Goal: Find contact information: Find contact information

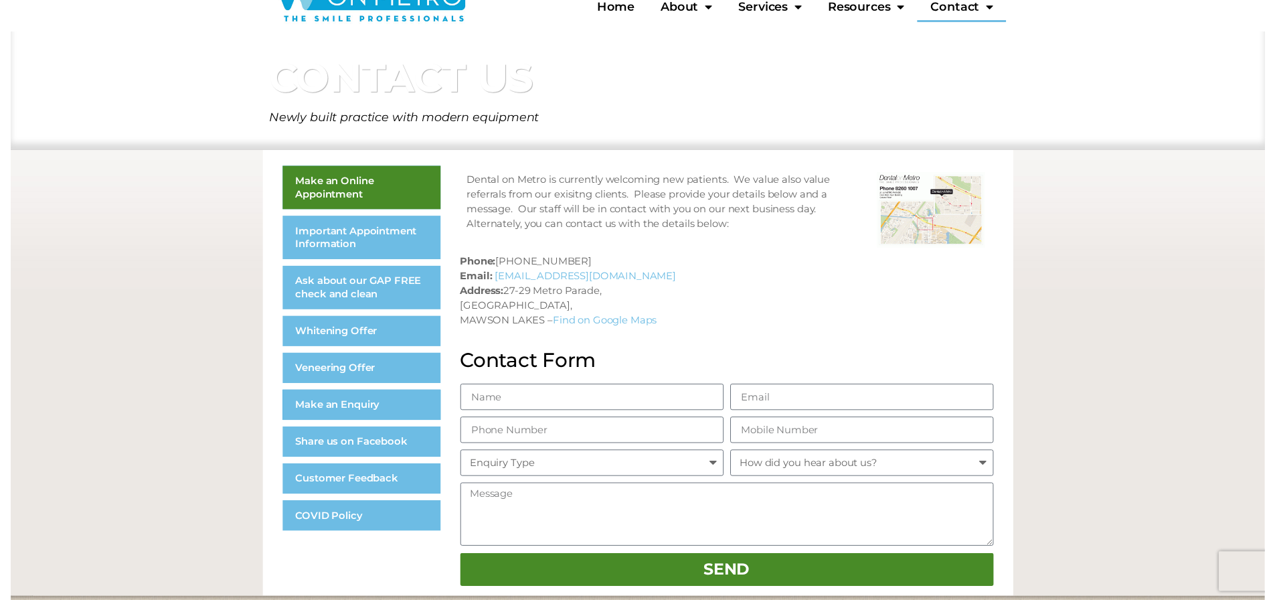
scroll to position [404, 0]
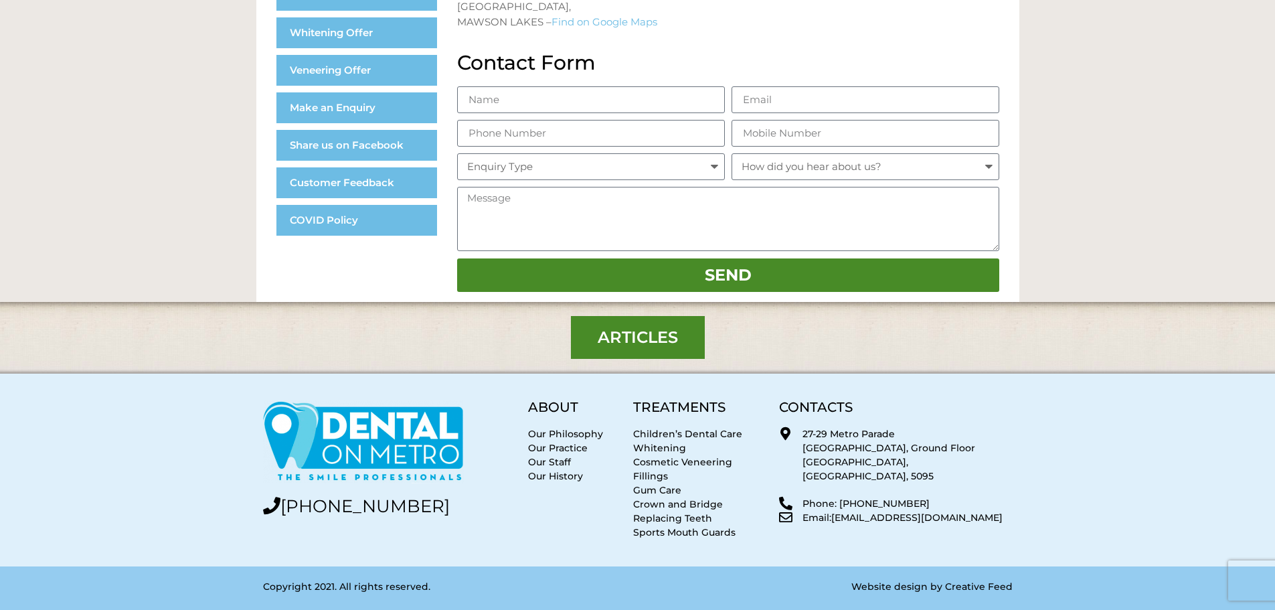
click at [949, 390] on section "[PHONE_NUMBER] ABOUT Our Philosophy Our Practice Our Staff Our History TREATMEN…" at bounding box center [637, 470] width 1275 height 193
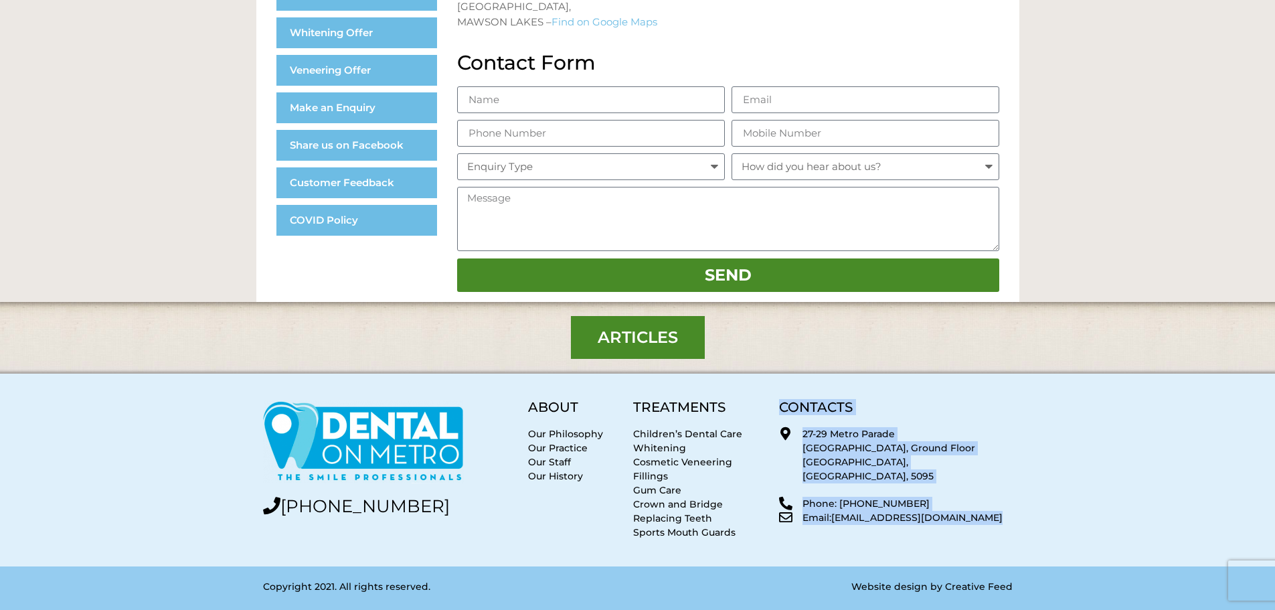
drag, startPoint x: 997, startPoint y: 503, endPoint x: 782, endPoint y: 413, distance: 233.1
type textarea "CONTACTS 27-[GEOGRAPHIC_DATA] Phone: [PHONE_NUMBER] Email: [EMAIL_ADDRESS][DOMA…"
click at [782, 413] on div "CONTACTS 27-29 [GEOGRAPHIC_DATA], [GEOGRAPHIC_DATA] Phone: [PHONE_NUMBER] Email…" at bounding box center [895, 470] width 246 height 153
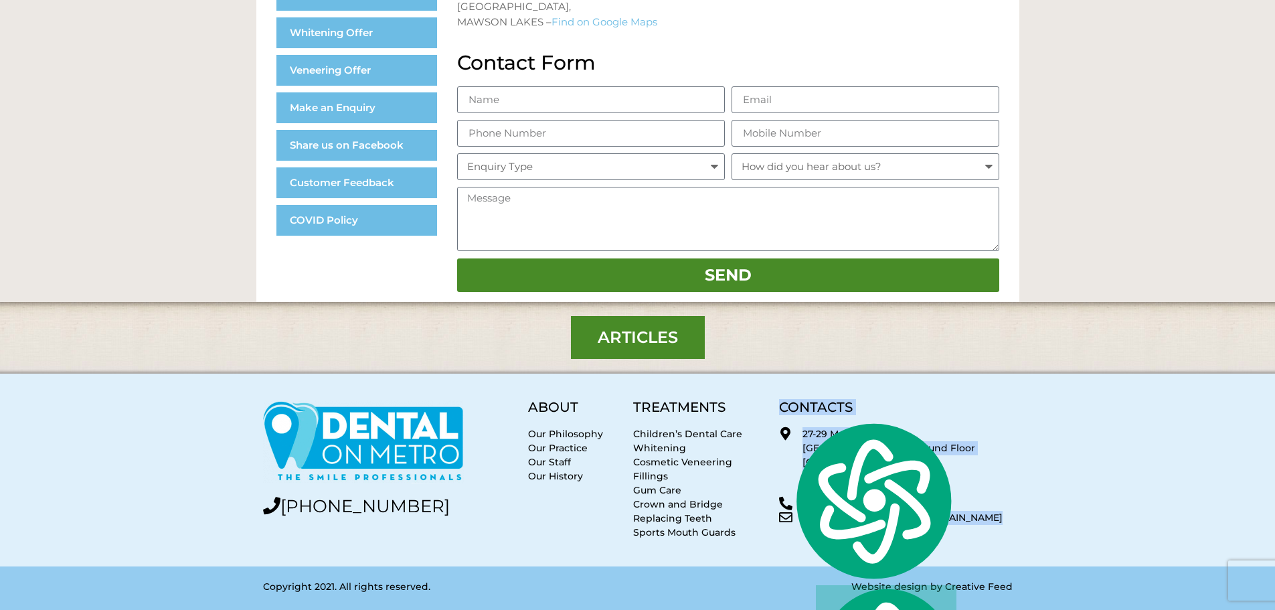
click at [965, 392] on section "[PHONE_NUMBER] ABOUT Our Philosophy Our Practice Our Staff Our History TREATMEN…" at bounding box center [637, 470] width 1275 height 193
click at [852, 355] on div "Articles" at bounding box center [638, 337] width 750 height 43
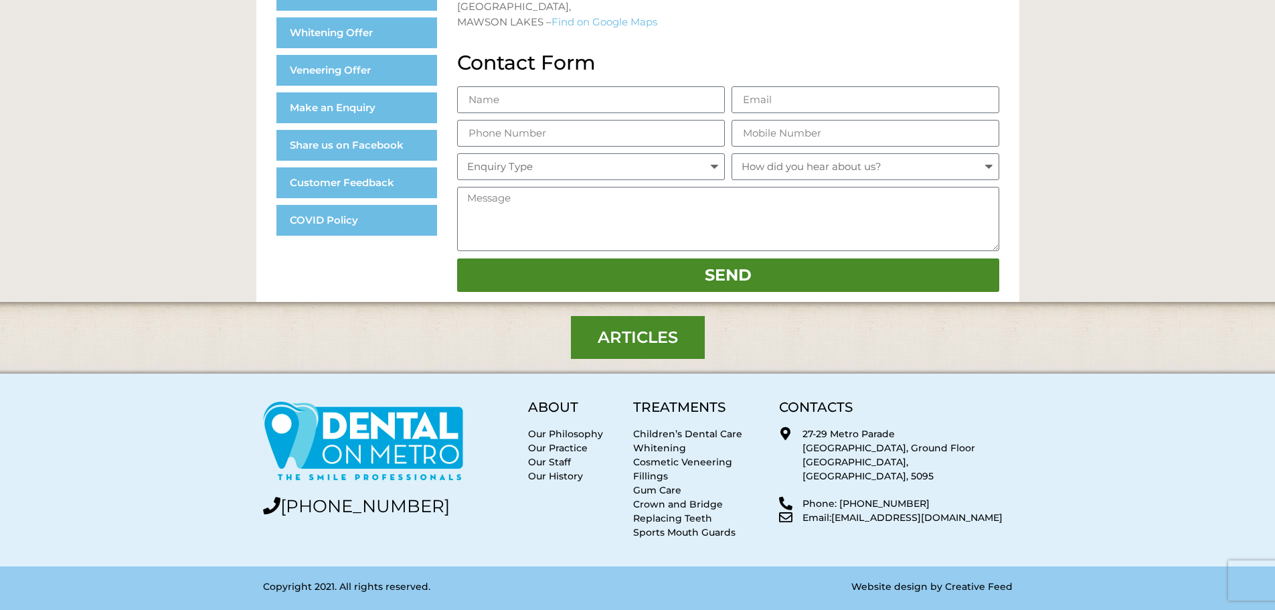
click at [1003, 475] on div "CONTACTS 27-29 [GEOGRAPHIC_DATA], [GEOGRAPHIC_DATA] Phone: [PHONE_NUMBER] Email…" at bounding box center [895, 470] width 246 height 153
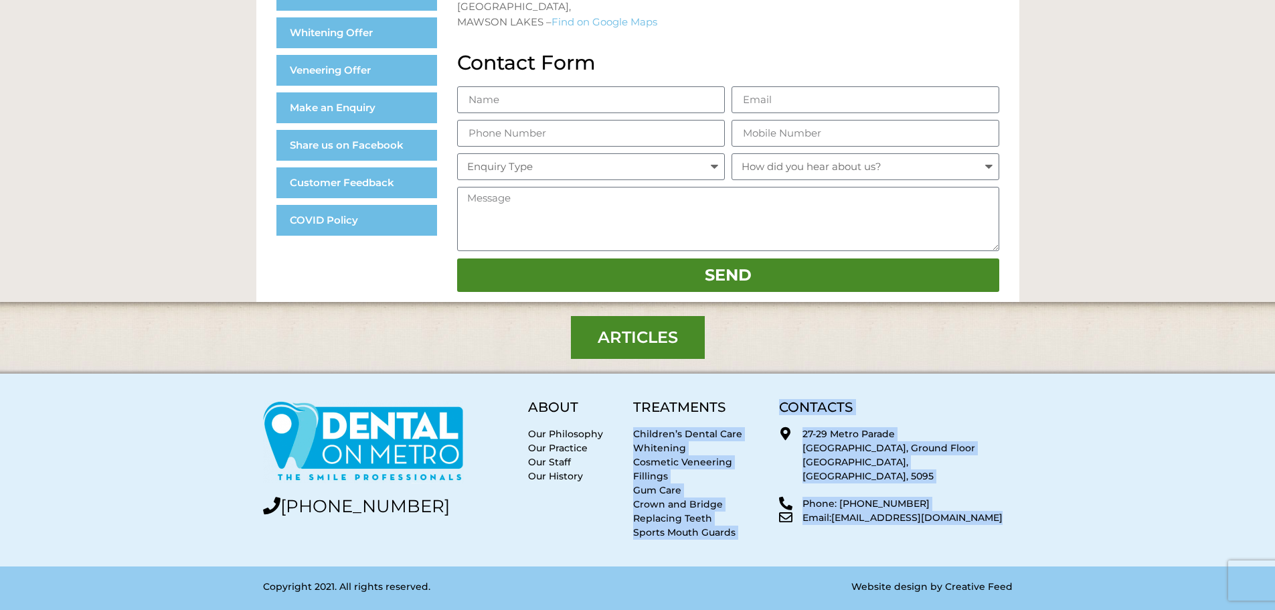
drag, startPoint x: 995, startPoint y: 505, endPoint x: 767, endPoint y: 418, distance: 243.7
click at [767, 418] on div "[PHONE_NUMBER] ABOUT Our Philosophy Our Practice Our Staff Our History TREATMEN…" at bounding box center [637, 470] width 763 height 153
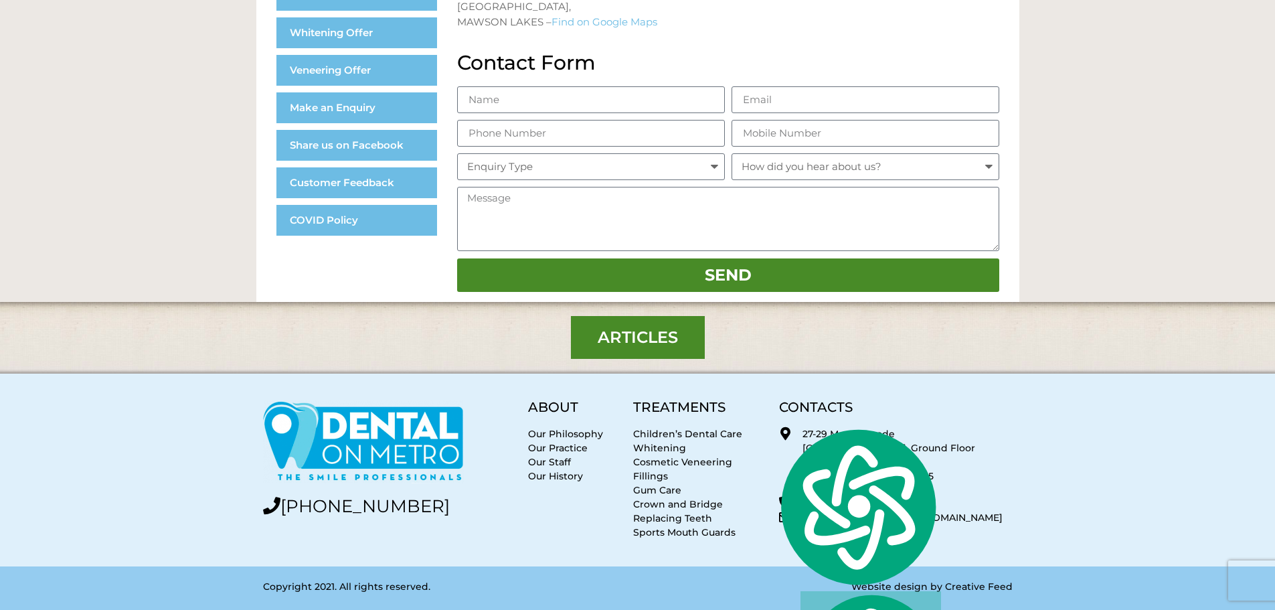
drag, startPoint x: 685, startPoint y: 414, endPoint x: 695, endPoint y: 417, distance: 10.6
click at [685, 414] on h5 "TREATMENTS" at bounding box center [699, 406] width 133 height 13
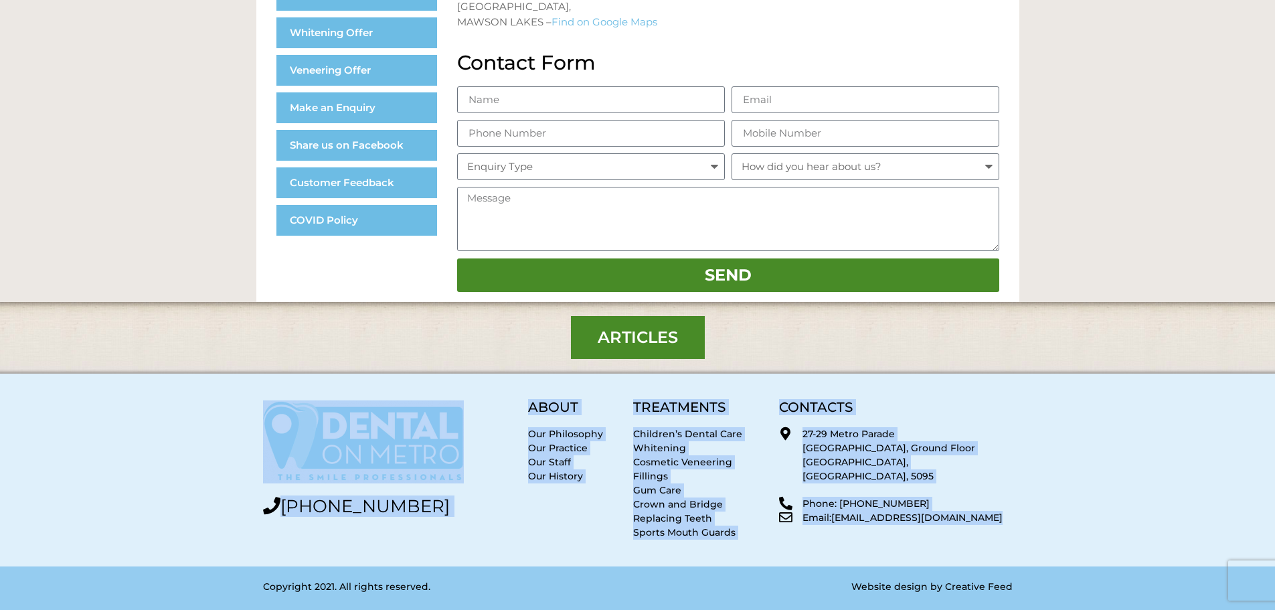
drag, startPoint x: 520, startPoint y: 400, endPoint x: 1070, endPoint y: 518, distance: 562.9
click at [1070, 518] on section "[PHONE_NUMBER] ABOUT Our Philosophy Our Practice Our Staff Our History TREATMEN…" at bounding box center [637, 470] width 1275 height 193
click at [1060, 469] on section "[PHONE_NUMBER] ABOUT Our Philosophy Our Practice Our Staff Our History TREATMEN…" at bounding box center [637, 470] width 1275 height 193
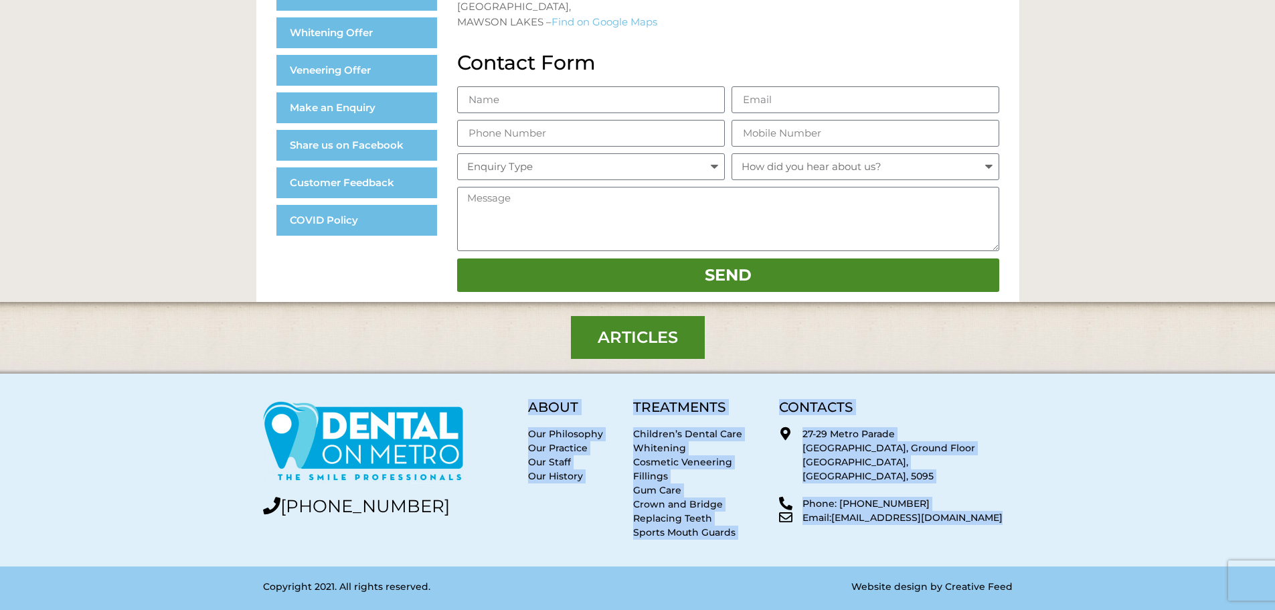
drag, startPoint x: 527, startPoint y: 404, endPoint x: 1009, endPoint y: 512, distance: 493.2
click at [1009, 512] on div "[PHONE_NUMBER] ABOUT Our Philosophy Our Practice Our Staff Our History TREATMEN…" at bounding box center [637, 470] width 763 height 153
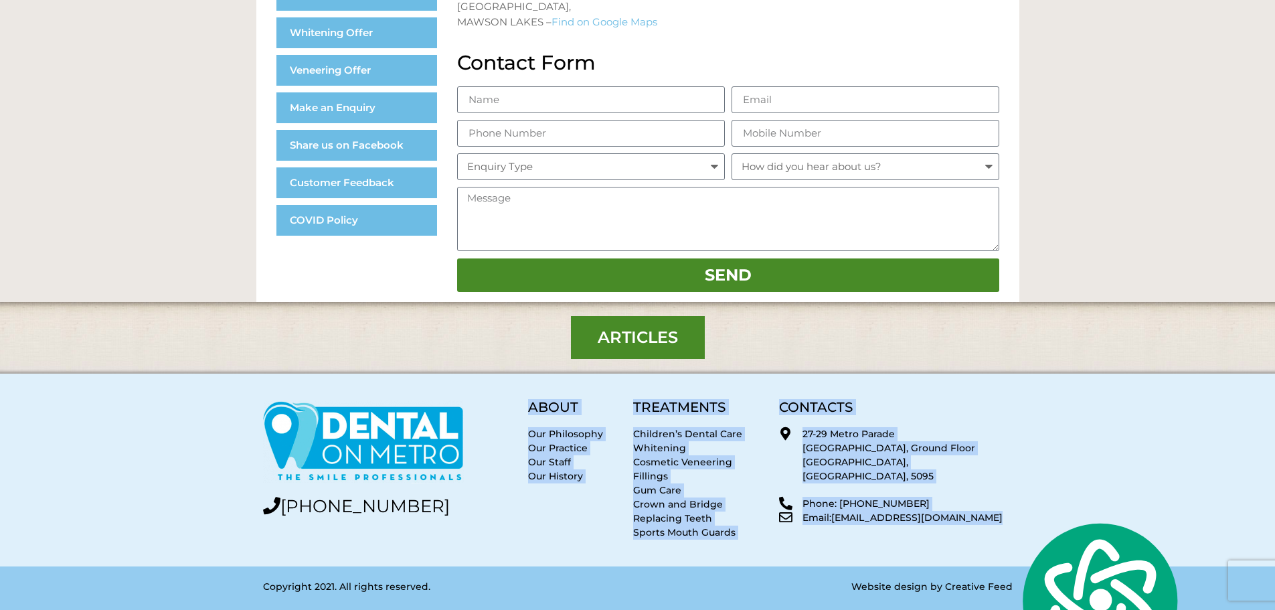
click at [1021, 504] on section "[PHONE_NUMBER] ABOUT Our Philosophy Our Practice Our Staff Our History TREATMEN…" at bounding box center [637, 470] width 1275 height 193
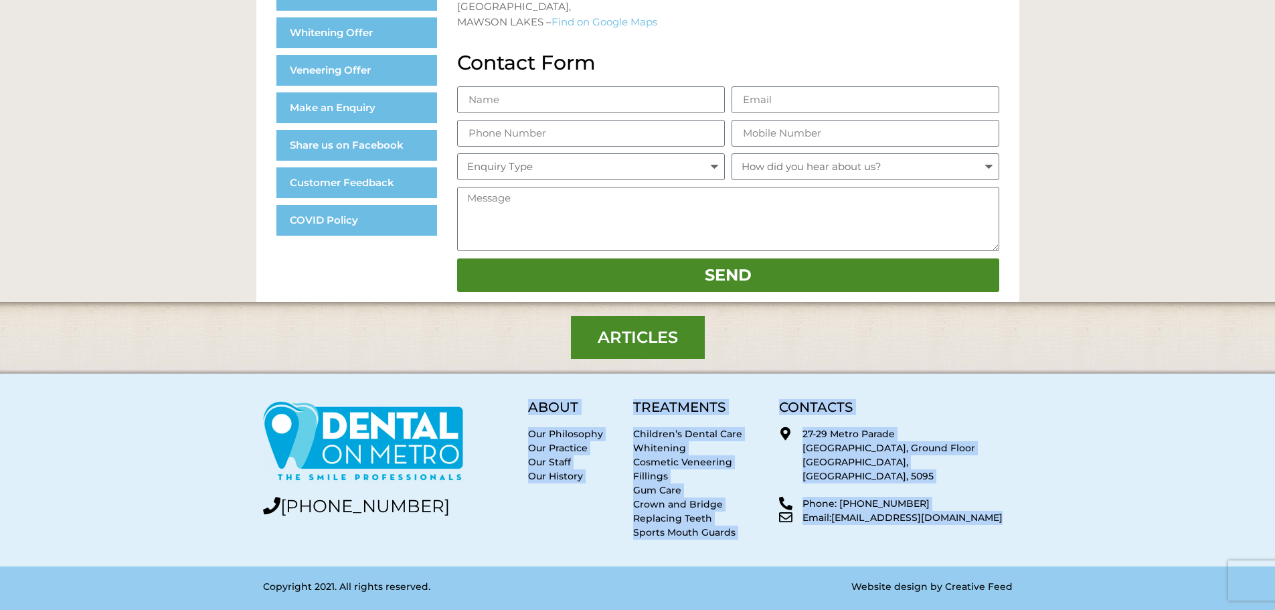
drag, startPoint x: 530, startPoint y: 404, endPoint x: 1030, endPoint y: 511, distance: 511.5
click at [1023, 513] on section "[PHONE_NUMBER] ABOUT Our Philosophy Our Practice Our Staff Our History TREATMEN…" at bounding box center [637, 470] width 1275 height 193
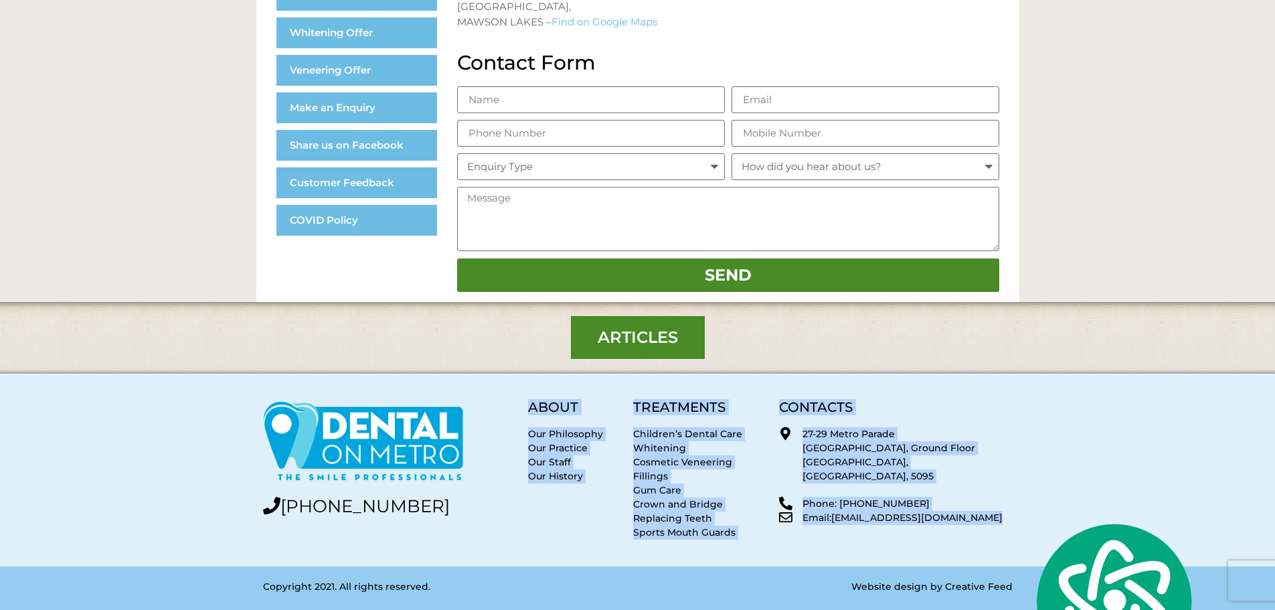
click at [1055, 456] on section "[PHONE_NUMBER] ABOUT Our Philosophy Our Practice Our Staff Our History TREATMEN…" at bounding box center [637, 470] width 1275 height 193
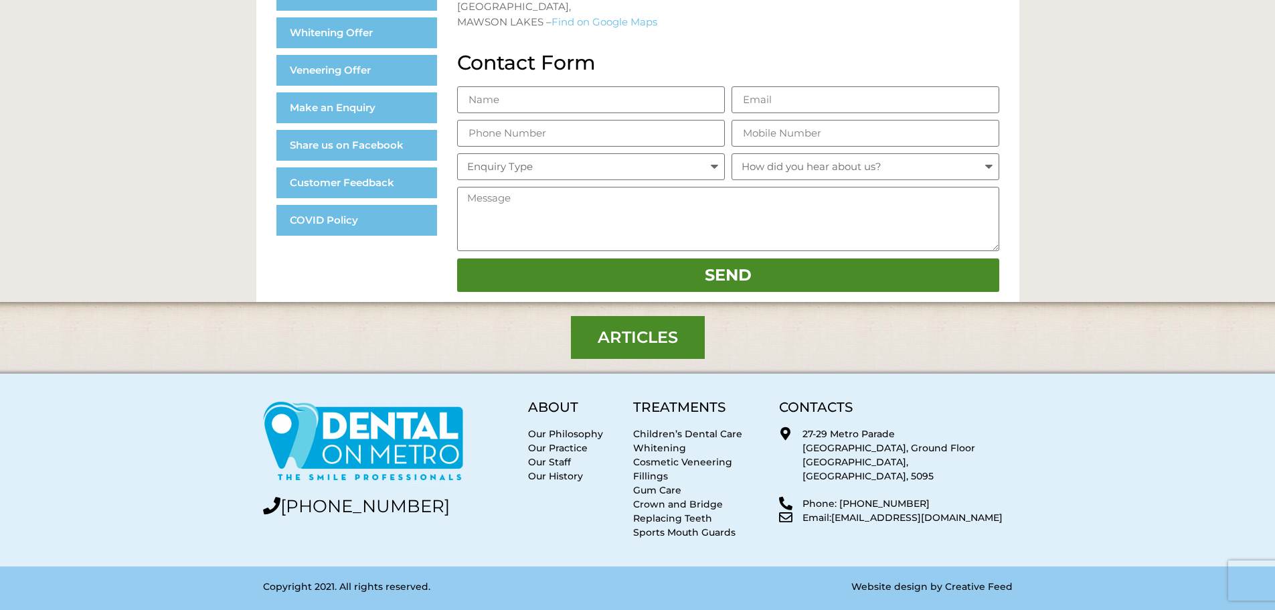
click at [924, 402] on h5 "CONTACTS" at bounding box center [895, 406] width 233 height 13
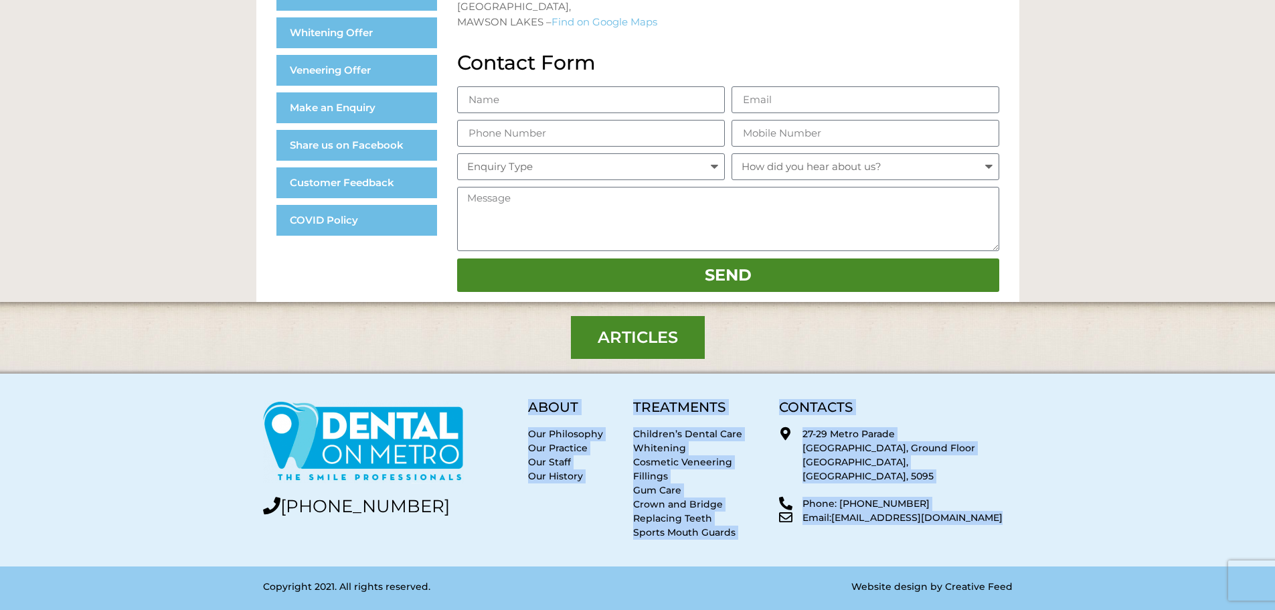
drag, startPoint x: 528, startPoint y: 404, endPoint x: 1102, endPoint y: 507, distance: 582.7
click at [1102, 507] on section "[PHONE_NUMBER] ABOUT Our Philosophy Our Practice Our Staff Our History TREATMEN…" at bounding box center [637, 470] width 1275 height 193
